Goal: Transaction & Acquisition: Purchase product/service

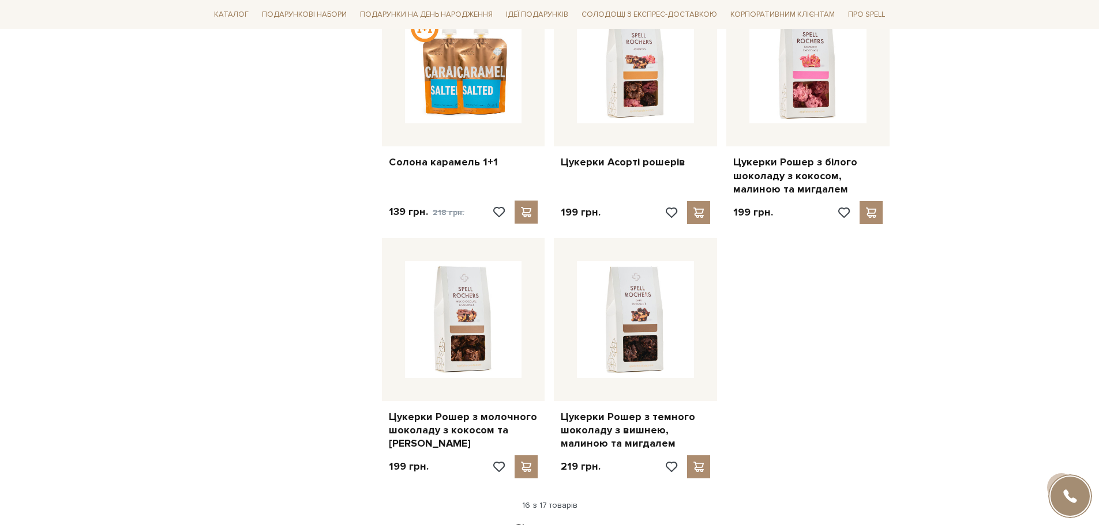
scroll to position [1269, 0]
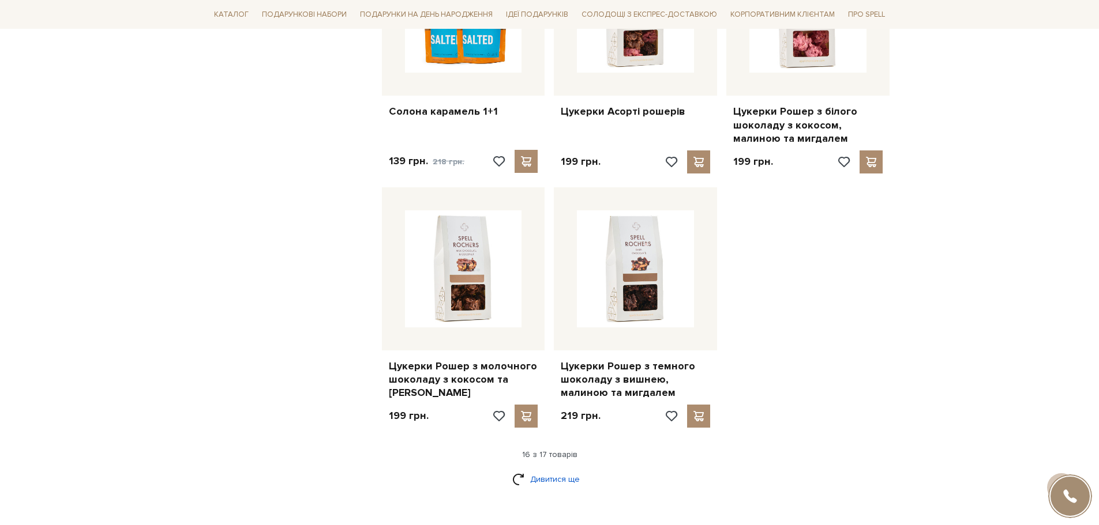
click at [561, 470] on link "Дивитися ще" at bounding box center [549, 480] width 75 height 20
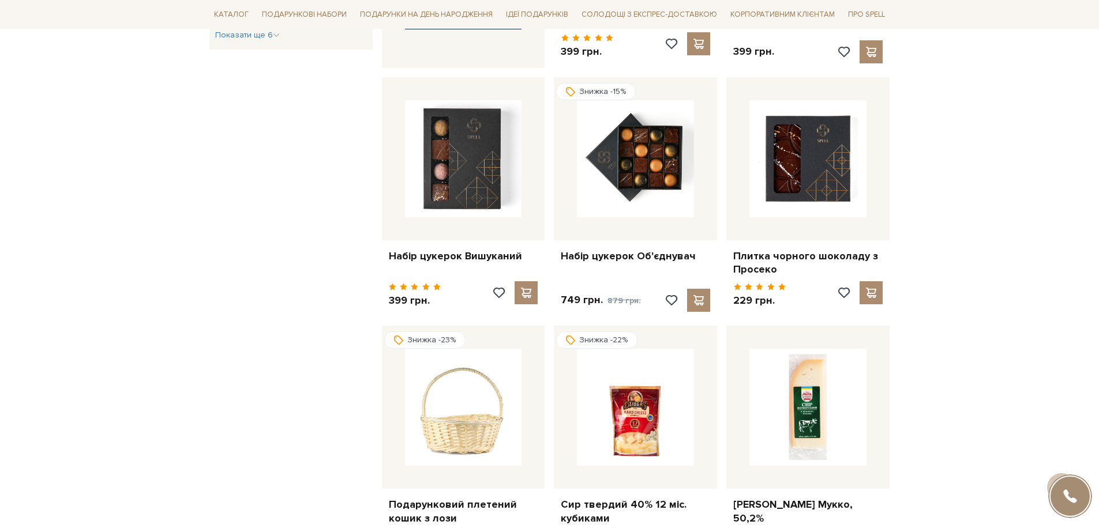
scroll to position [231, 0]
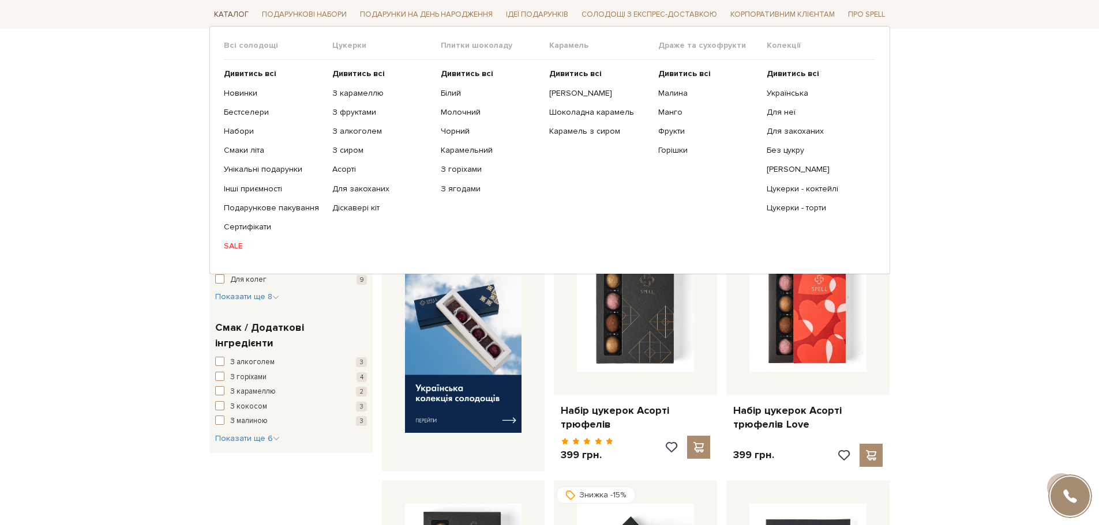
click at [231, 14] on span "Каталог" at bounding box center [231, 15] width 44 height 18
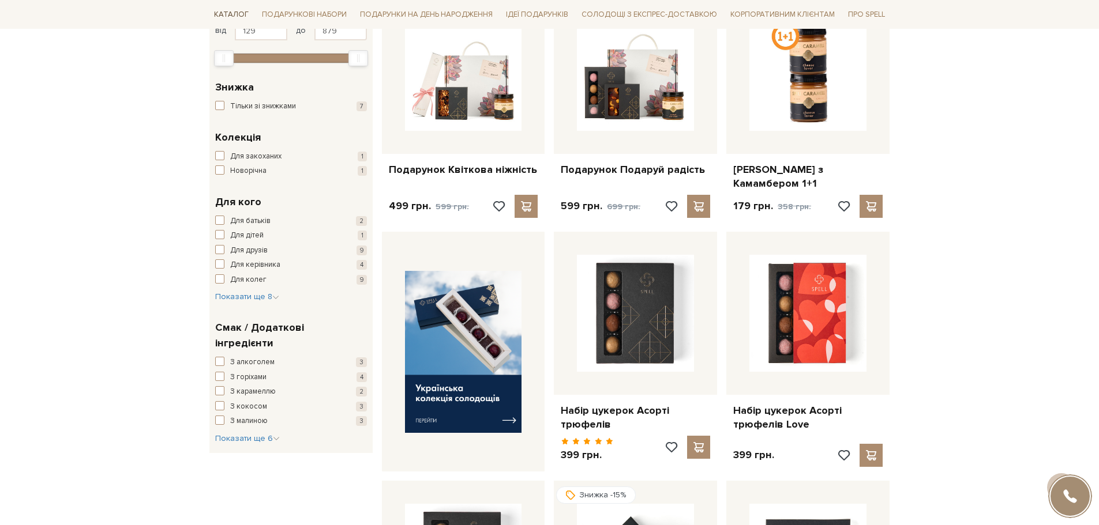
click at [231, 14] on span "Каталог" at bounding box center [231, 15] width 44 height 18
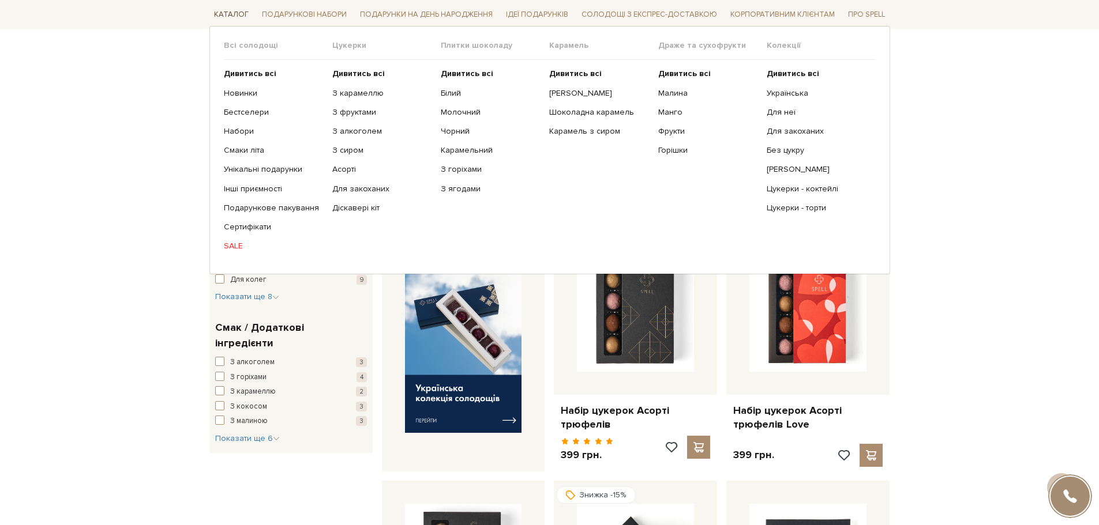
click at [231, 14] on span "Каталог" at bounding box center [231, 15] width 44 height 18
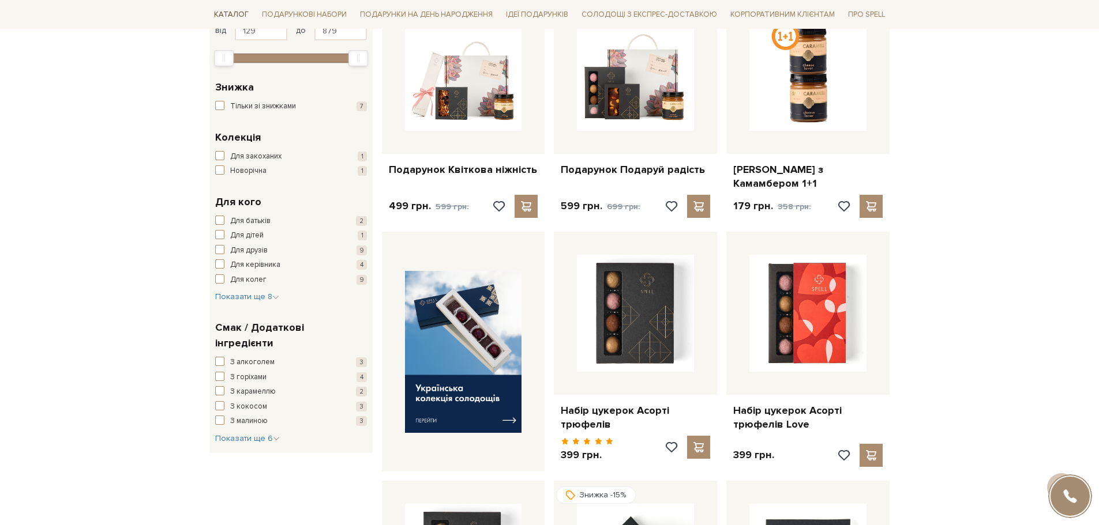
click at [231, 14] on span "Каталог" at bounding box center [231, 15] width 44 height 18
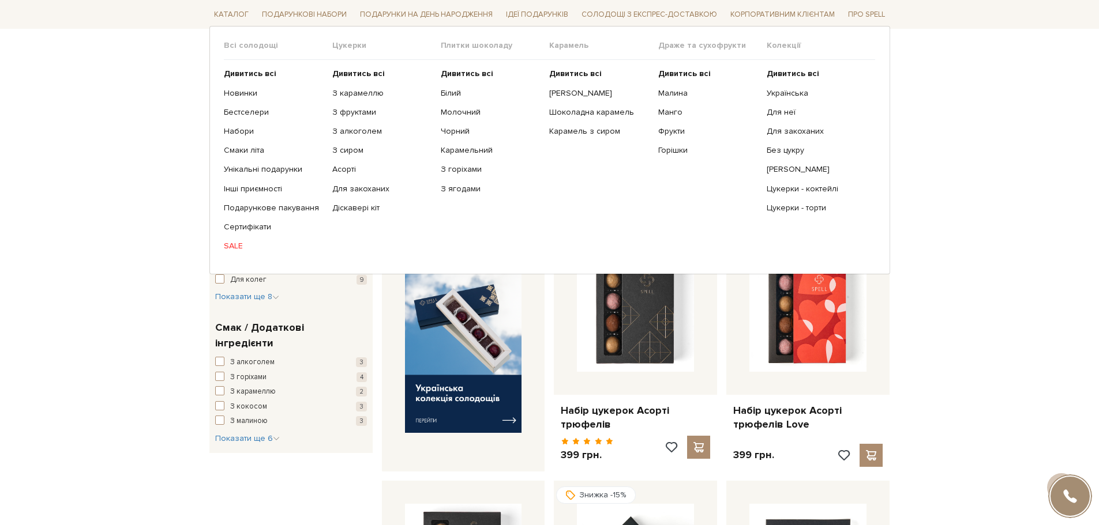
click at [239, 245] on link "SALE" at bounding box center [274, 246] width 100 height 10
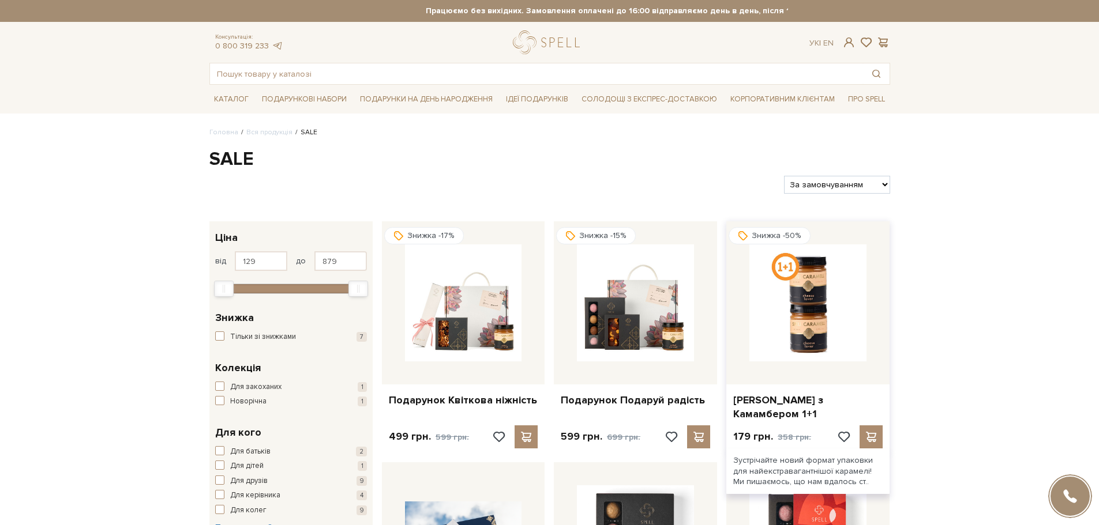
click at [808, 286] on img at bounding box center [807, 303] width 117 height 117
